Goal: Task Accomplishment & Management: Use online tool/utility

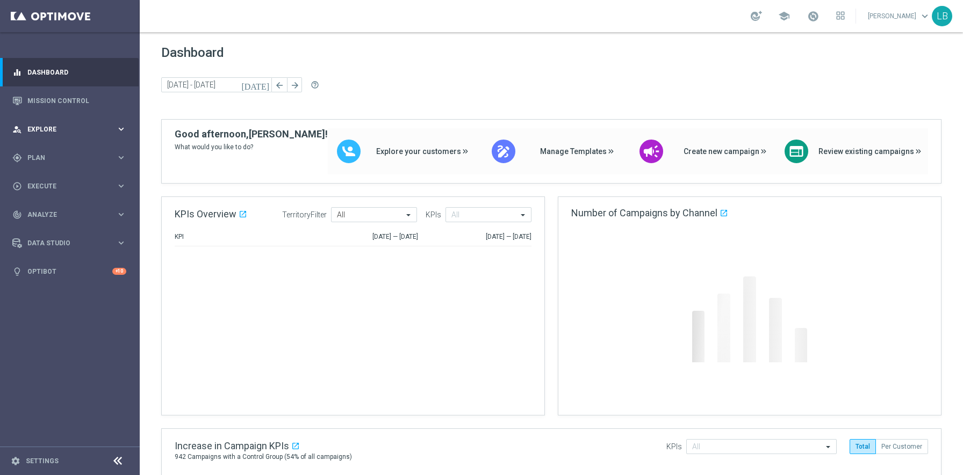
click at [52, 132] on span "Explore" at bounding box center [71, 129] width 89 height 6
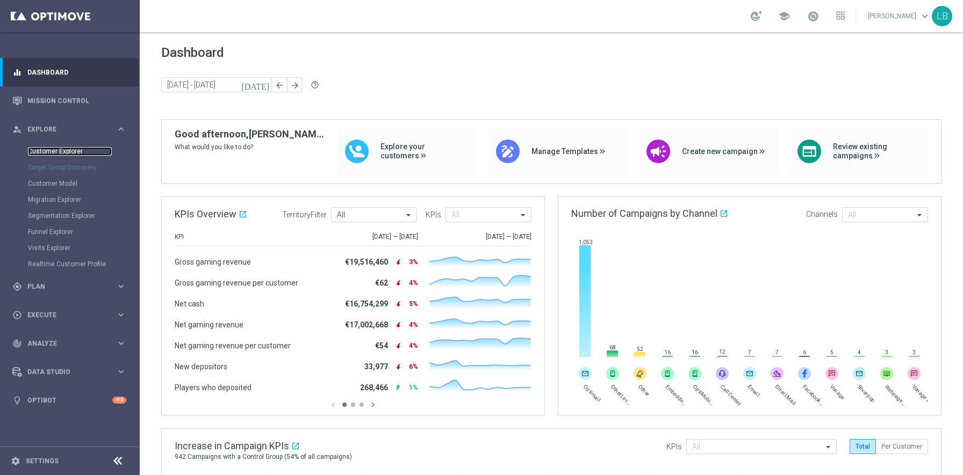
click at [55, 148] on link "Customer Explorer" at bounding box center [70, 151] width 84 height 9
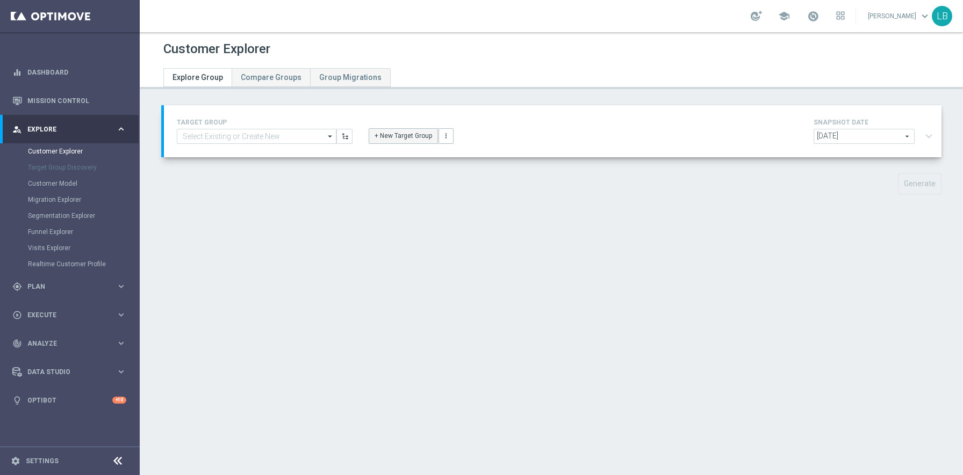
click at [398, 138] on button "+ New Target Group" at bounding box center [403, 135] width 69 height 15
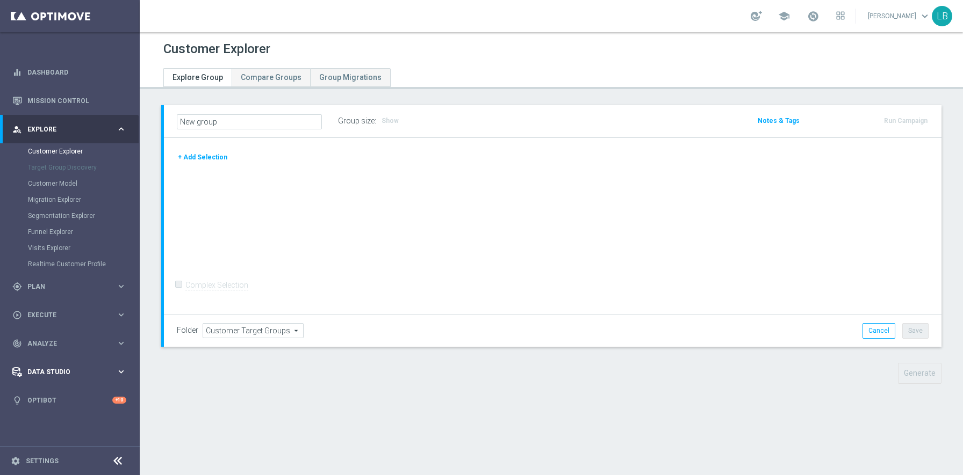
click at [57, 372] on span "Data Studio" at bounding box center [71, 372] width 89 height 6
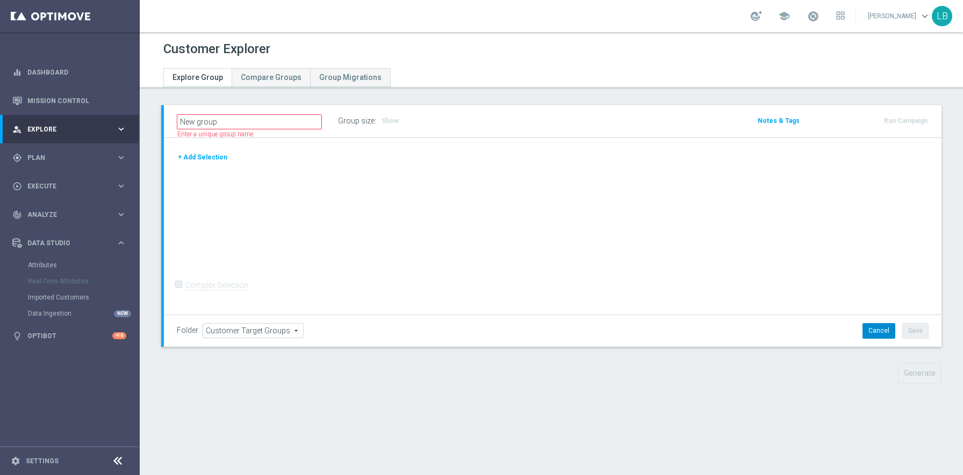
click at [876, 327] on button "Cancel" at bounding box center [878, 330] width 33 height 15
type input "Select"
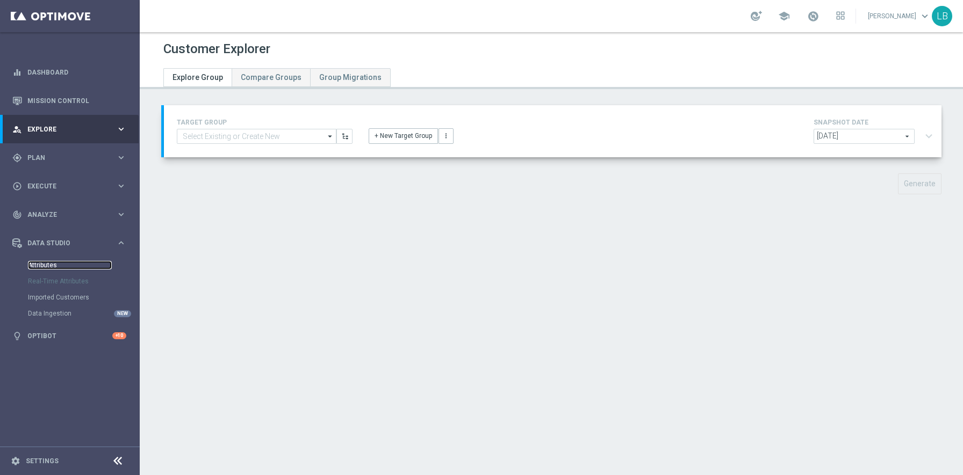
click at [52, 266] on link "Attributes" at bounding box center [70, 265] width 84 height 9
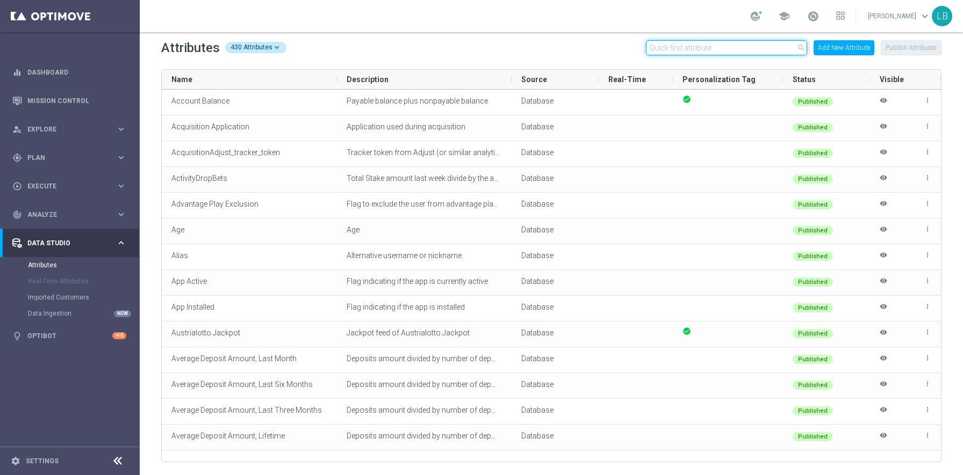
click at [747, 47] on input "text" at bounding box center [726, 47] width 161 height 15
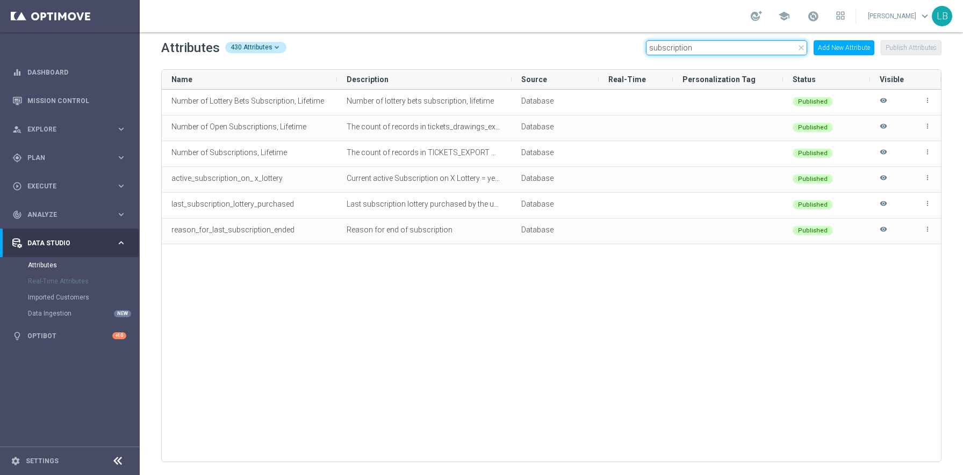
type input "subscription"
